Goal: Information Seeking & Learning: Check status

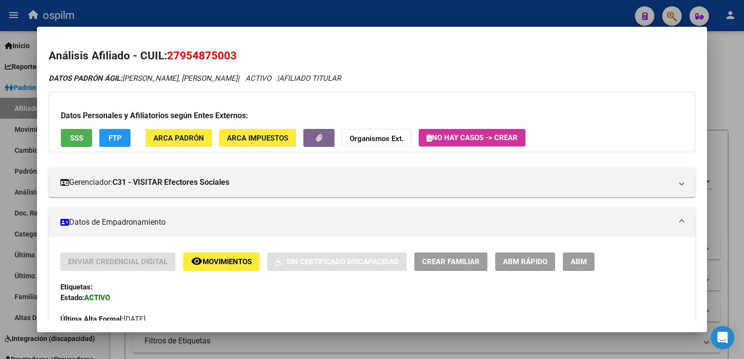
scroll to position [484, 0]
click at [76, 140] on span "SSS" at bounding box center [76, 138] width 13 height 9
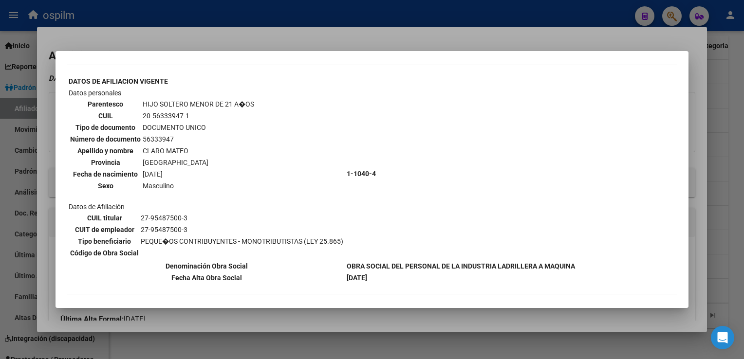
scroll to position [0, 0]
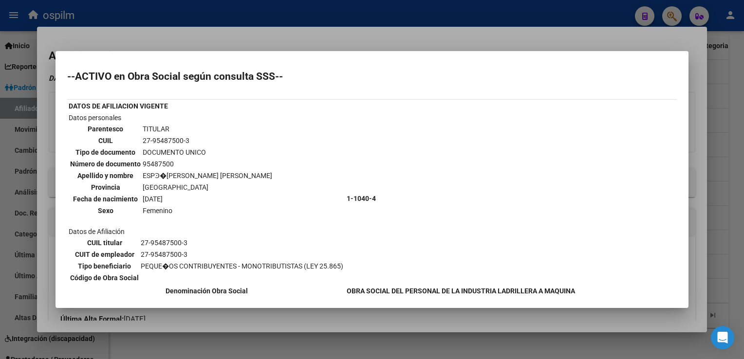
click at [298, 34] on div at bounding box center [372, 179] width 744 height 359
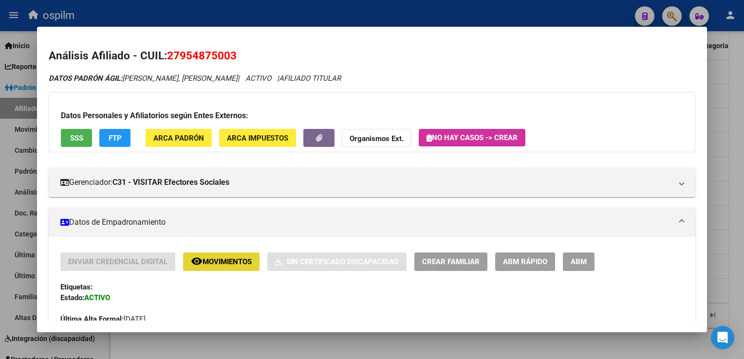
click at [205, 260] on span "Movimientos" at bounding box center [227, 262] width 49 height 9
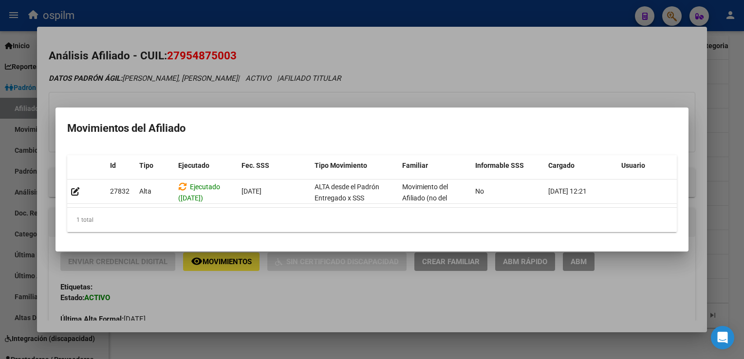
click at [399, 68] on div at bounding box center [372, 179] width 744 height 359
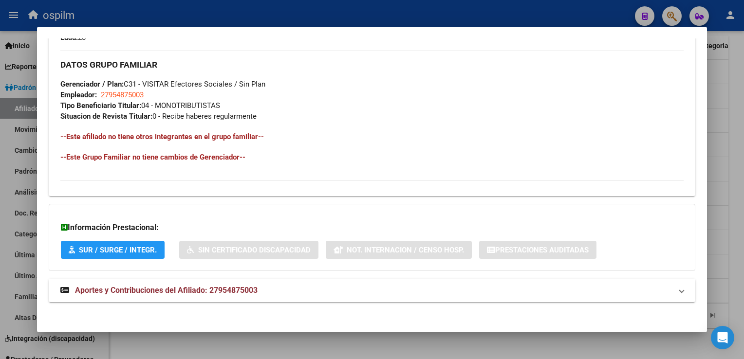
scroll to position [457, 0]
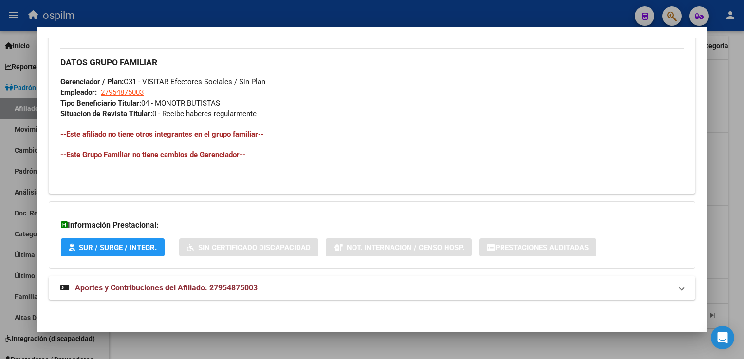
click at [179, 287] on span "Aportes y Contribuciones del Afiliado: 27954875003" at bounding box center [166, 287] width 183 height 9
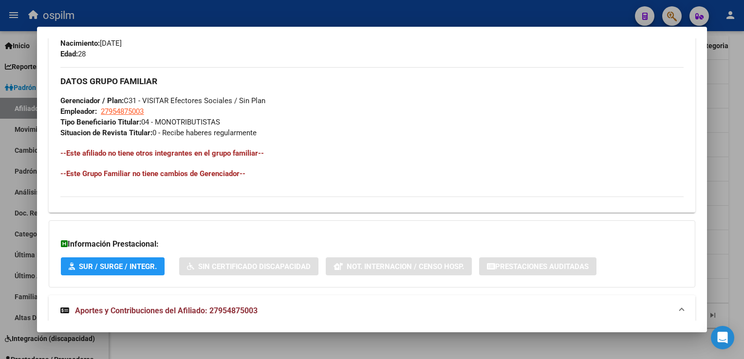
scroll to position [0, 0]
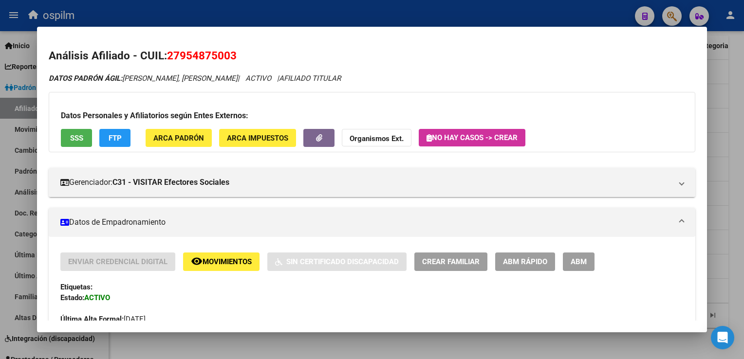
drag, startPoint x: 205, startPoint y: 57, endPoint x: 170, endPoint y: 59, distance: 35.1
click at [170, 59] on h2 "Análisis Afiliado - CUIL: 27954875003" at bounding box center [372, 56] width 646 height 17
copy span "27954875003"
click at [731, 99] on div at bounding box center [372, 179] width 744 height 359
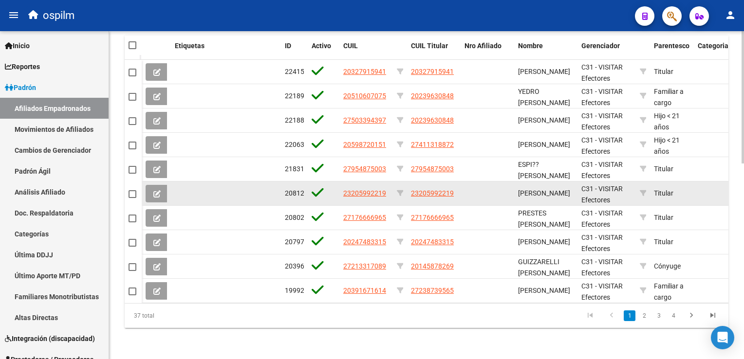
click at [431, 182] on datatable-body-cell "23205992219" at bounding box center [434, 194] width 54 height 24
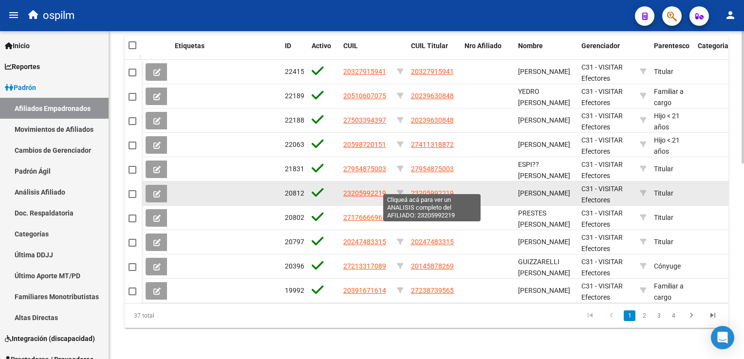
click at [431, 189] on span "23205992219" at bounding box center [432, 193] width 43 height 8
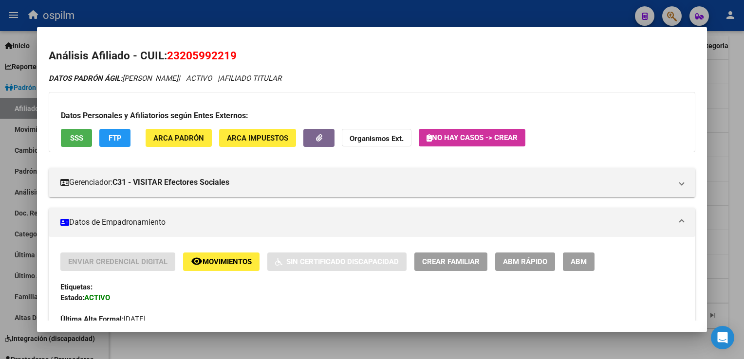
drag, startPoint x: 238, startPoint y: 58, endPoint x: 170, endPoint y: 61, distance: 68.3
click at [170, 61] on h2 "Análisis Afiliado - CUIL: 23205992219" at bounding box center [372, 56] width 646 height 17
copy span "23205992219"
click at [77, 139] on span "SSS" at bounding box center [76, 138] width 13 height 9
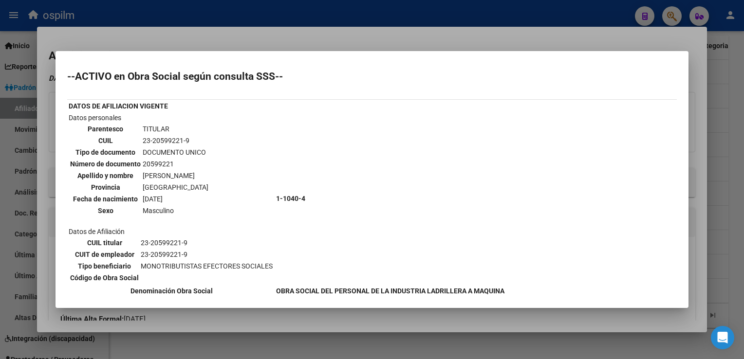
click at [300, 38] on div at bounding box center [372, 179] width 744 height 359
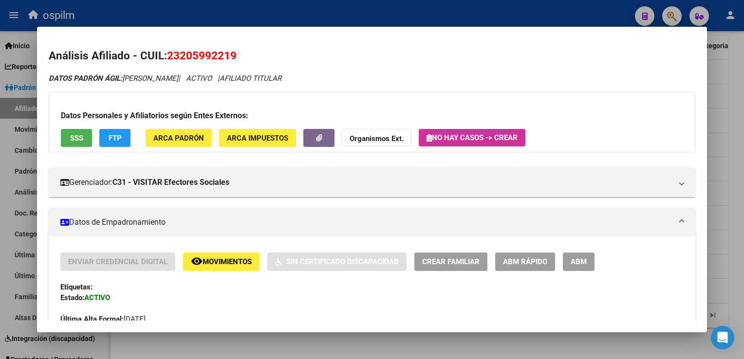
click at [116, 137] on span "FTP" at bounding box center [115, 138] width 13 height 9
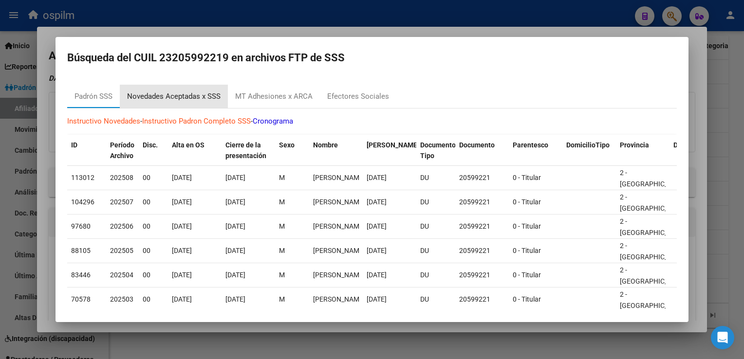
click at [199, 99] on div "Novedades Aceptadas x SSS" at bounding box center [174, 96] width 94 height 11
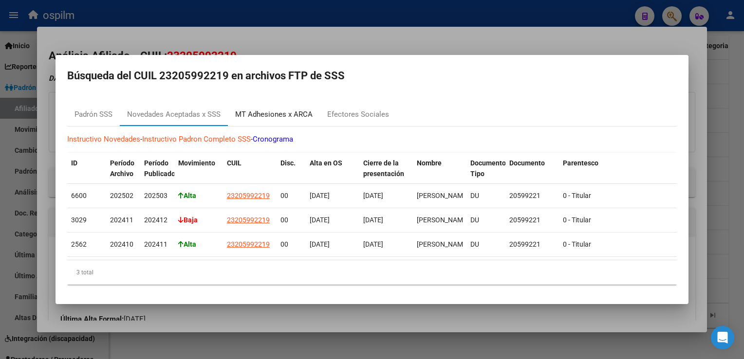
click at [280, 113] on div "MT Adhesiones x ARCA" at bounding box center [273, 114] width 77 height 11
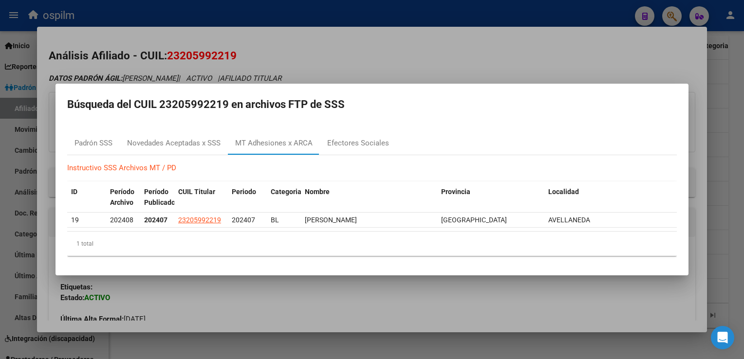
click at [351, 66] on div at bounding box center [372, 179] width 744 height 359
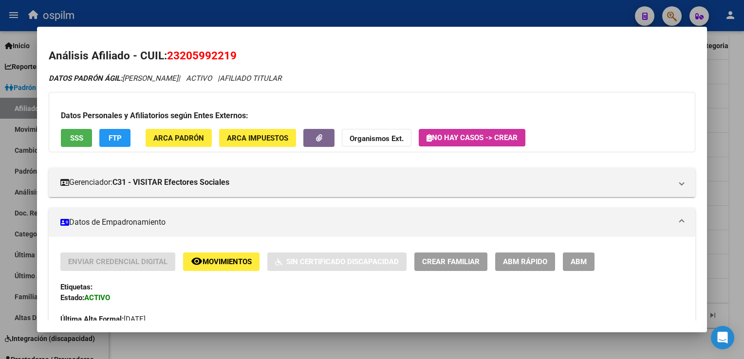
click at [360, 14] on div at bounding box center [372, 179] width 744 height 359
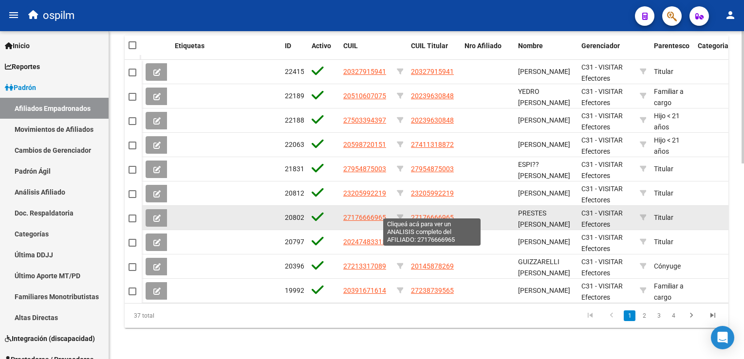
click at [434, 214] on span "27176666965" at bounding box center [432, 218] width 43 height 8
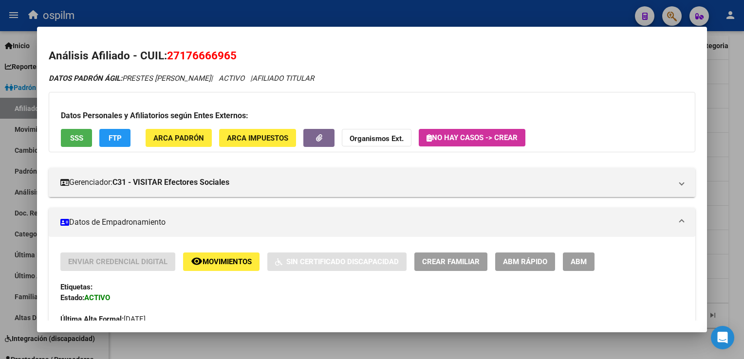
drag, startPoint x: 242, startPoint y: 57, endPoint x: 166, endPoint y: 57, distance: 75.5
click at [166, 57] on h2 "Análisis Afiliado - CUIL: 27176666965" at bounding box center [372, 56] width 646 height 17
copy h2 "27176666965"
click at [72, 139] on span "SSS" at bounding box center [76, 138] width 13 height 9
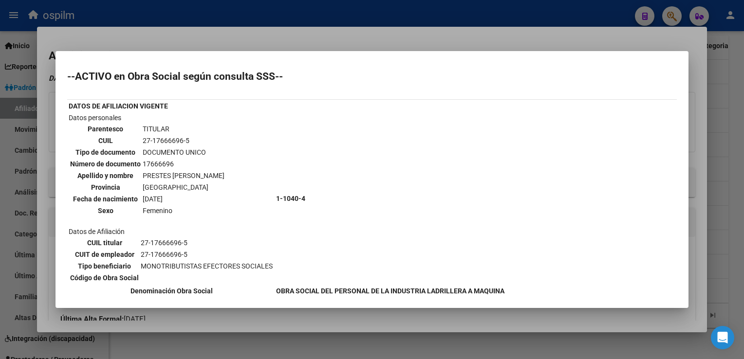
click at [415, 44] on div at bounding box center [372, 179] width 744 height 359
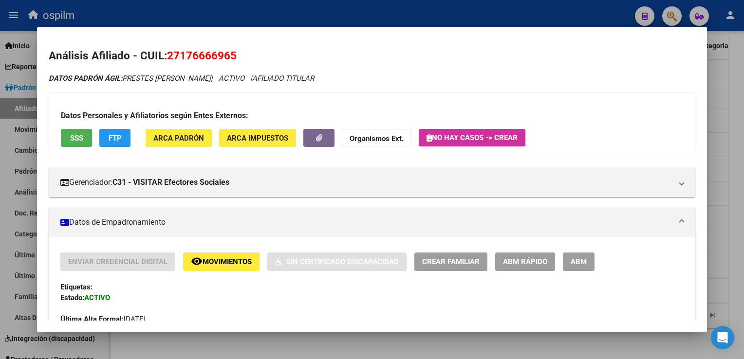
drag, startPoint x: 243, startPoint y: 54, endPoint x: 168, endPoint y: 52, distance: 74.6
click at [168, 52] on h2 "Análisis Afiliado - CUIL: 27176666965" at bounding box center [372, 56] width 646 height 17
copy span "27176666965"
click at [738, 103] on div at bounding box center [372, 179] width 744 height 359
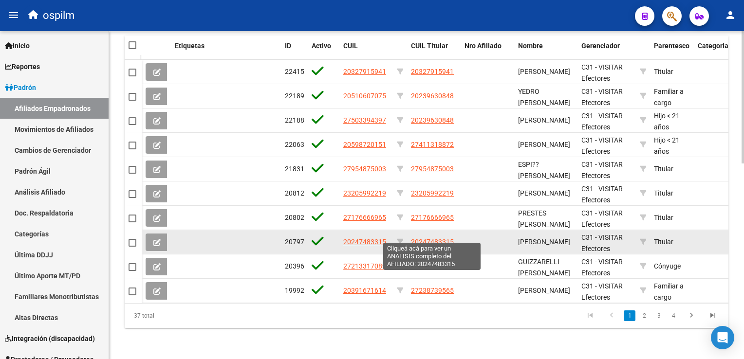
click at [437, 238] on span "20247483315" at bounding box center [432, 242] width 43 height 8
type textarea "20247483315"
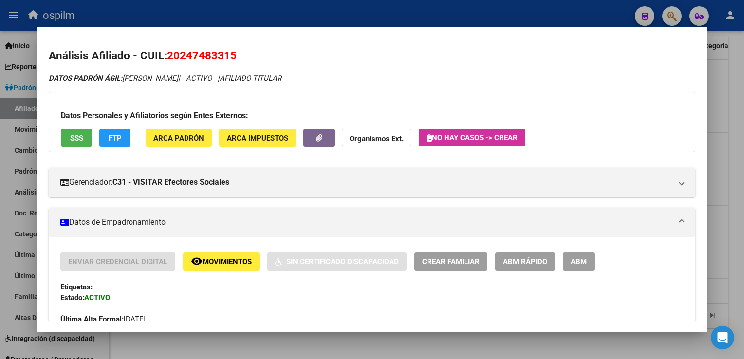
drag, startPoint x: 236, startPoint y: 57, endPoint x: 166, endPoint y: 58, distance: 70.6
click at [166, 58] on h2 "Análisis Afiliado - CUIL: 20247483315" at bounding box center [372, 56] width 646 height 17
copy h2 "20247483315"
click at [72, 144] on button "SSS" at bounding box center [76, 138] width 31 height 18
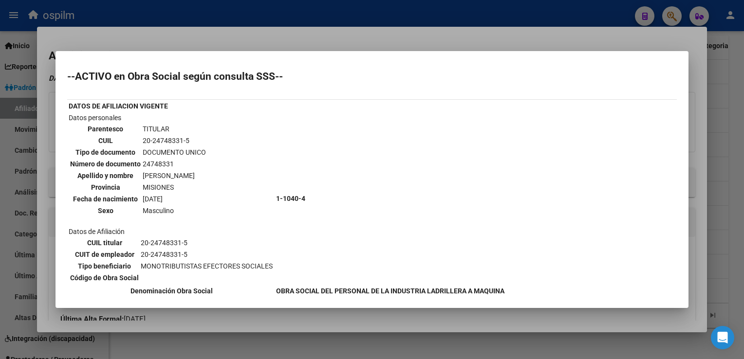
click at [328, 147] on td "1-1040-4" at bounding box center [390, 199] width 229 height 172
drag, startPoint x: 296, startPoint y: 33, endPoint x: 179, endPoint y: 53, distance: 118.7
click at [295, 32] on div at bounding box center [372, 179] width 744 height 359
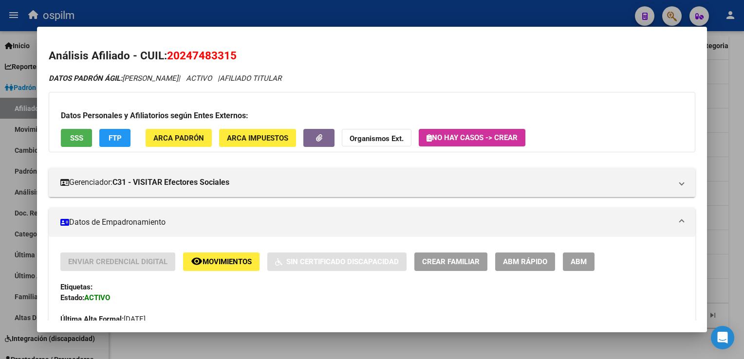
drag, startPoint x: 222, startPoint y: 57, endPoint x: 170, endPoint y: 58, distance: 52.1
click at [170, 58] on h2 "Análisis Afiliado - CUIL: 20247483315" at bounding box center [372, 56] width 646 height 17
copy span "20247483315"
click at [74, 143] on button "SSS" at bounding box center [76, 138] width 31 height 18
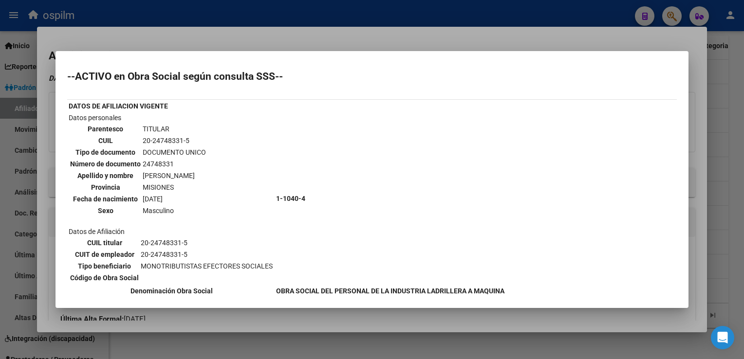
click at [349, 34] on div at bounding box center [372, 179] width 744 height 359
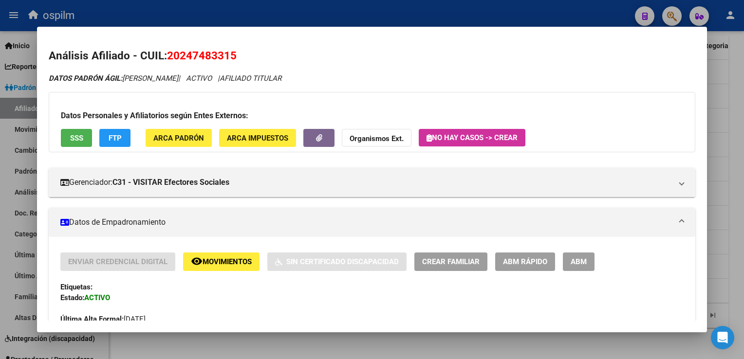
click at [103, 140] on button "FTP" at bounding box center [114, 138] width 31 height 18
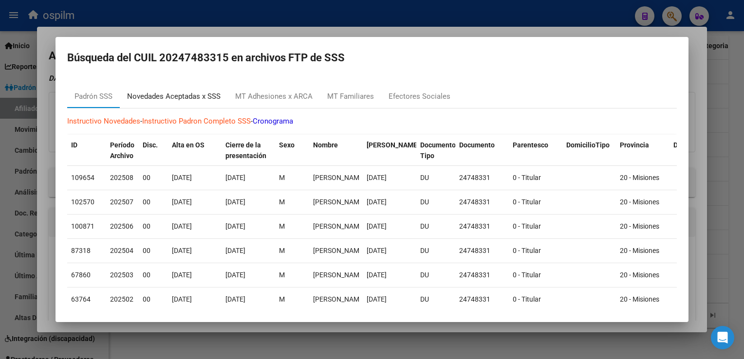
click at [200, 98] on div "Novedades Aceptadas x SSS" at bounding box center [174, 96] width 94 height 11
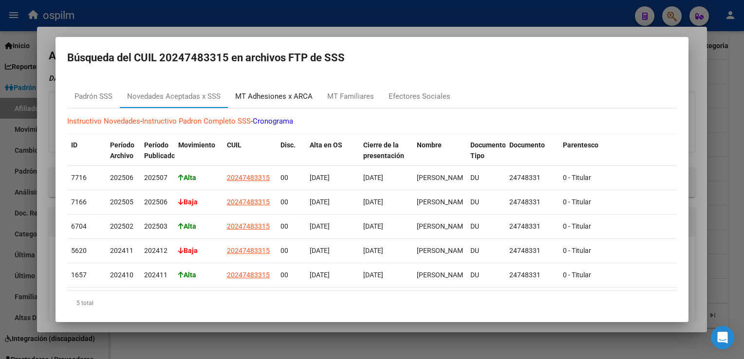
click at [257, 97] on div "MT Adhesiones x ARCA" at bounding box center [273, 96] width 77 height 11
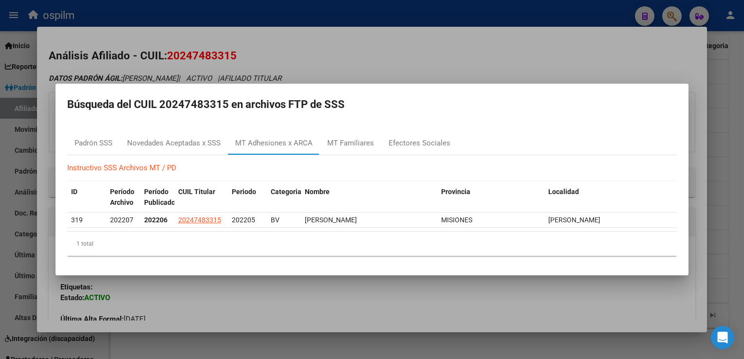
click at [349, 74] on div at bounding box center [372, 179] width 744 height 359
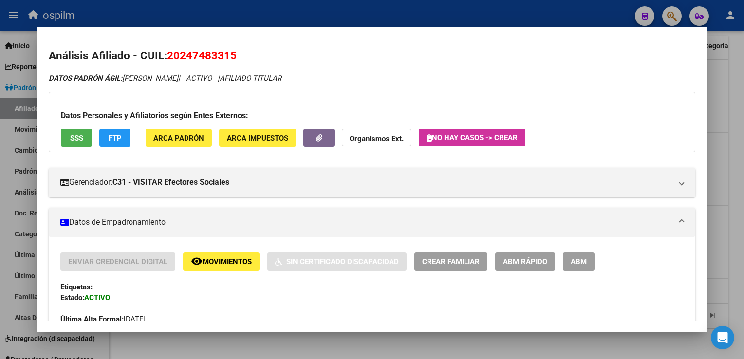
drag, startPoint x: 241, startPoint y: 57, endPoint x: 169, endPoint y: 58, distance: 72.6
click at [169, 58] on h2 "Análisis Afiliado - CUIL: 20247483315" at bounding box center [372, 56] width 646 height 17
copy span "20247483315"
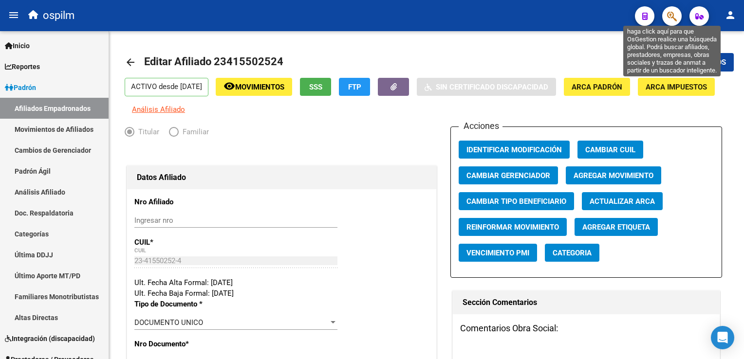
click at [669, 16] on icon "button" at bounding box center [672, 16] width 10 height 11
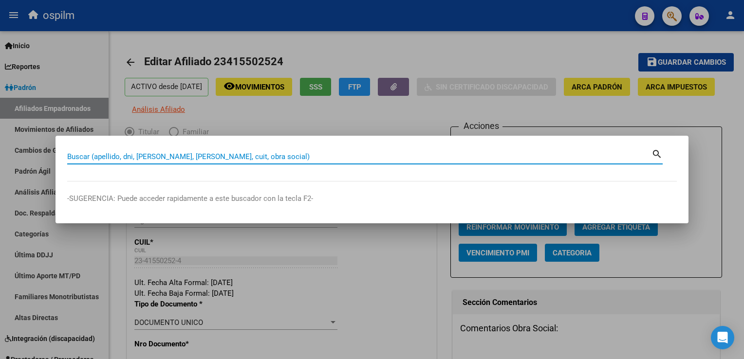
paste input "20247483315"
type input "20247483315"
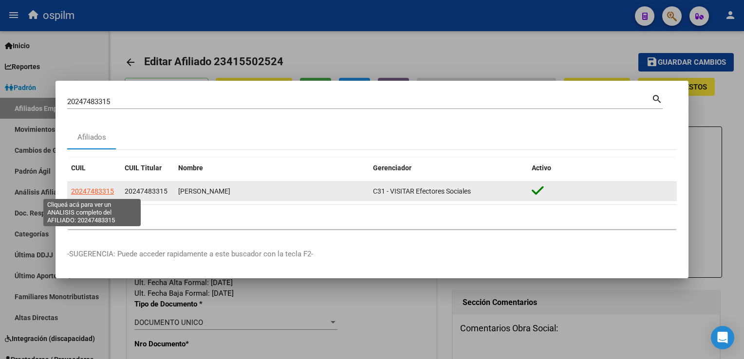
click at [96, 190] on span "20247483315" at bounding box center [92, 192] width 43 height 8
type textarea "20247483315"
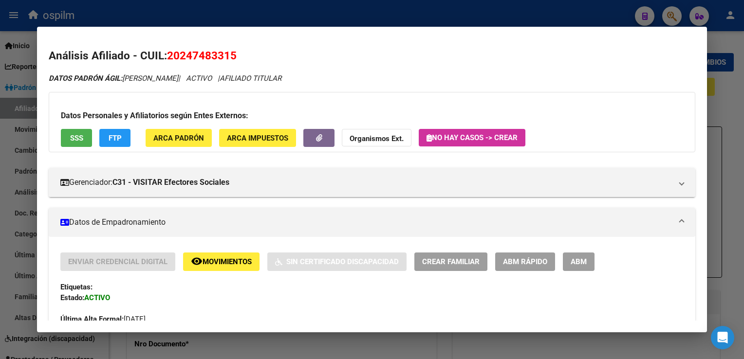
drag, startPoint x: 237, startPoint y: 57, endPoint x: 167, endPoint y: 57, distance: 70.6
click at [167, 57] on h2 "Análisis Afiliado - CUIL: 20247483315" at bounding box center [372, 56] width 646 height 17
copy span "20247483315"
click at [387, 12] on div at bounding box center [372, 179] width 744 height 359
